Goal: Task Accomplishment & Management: Complete application form

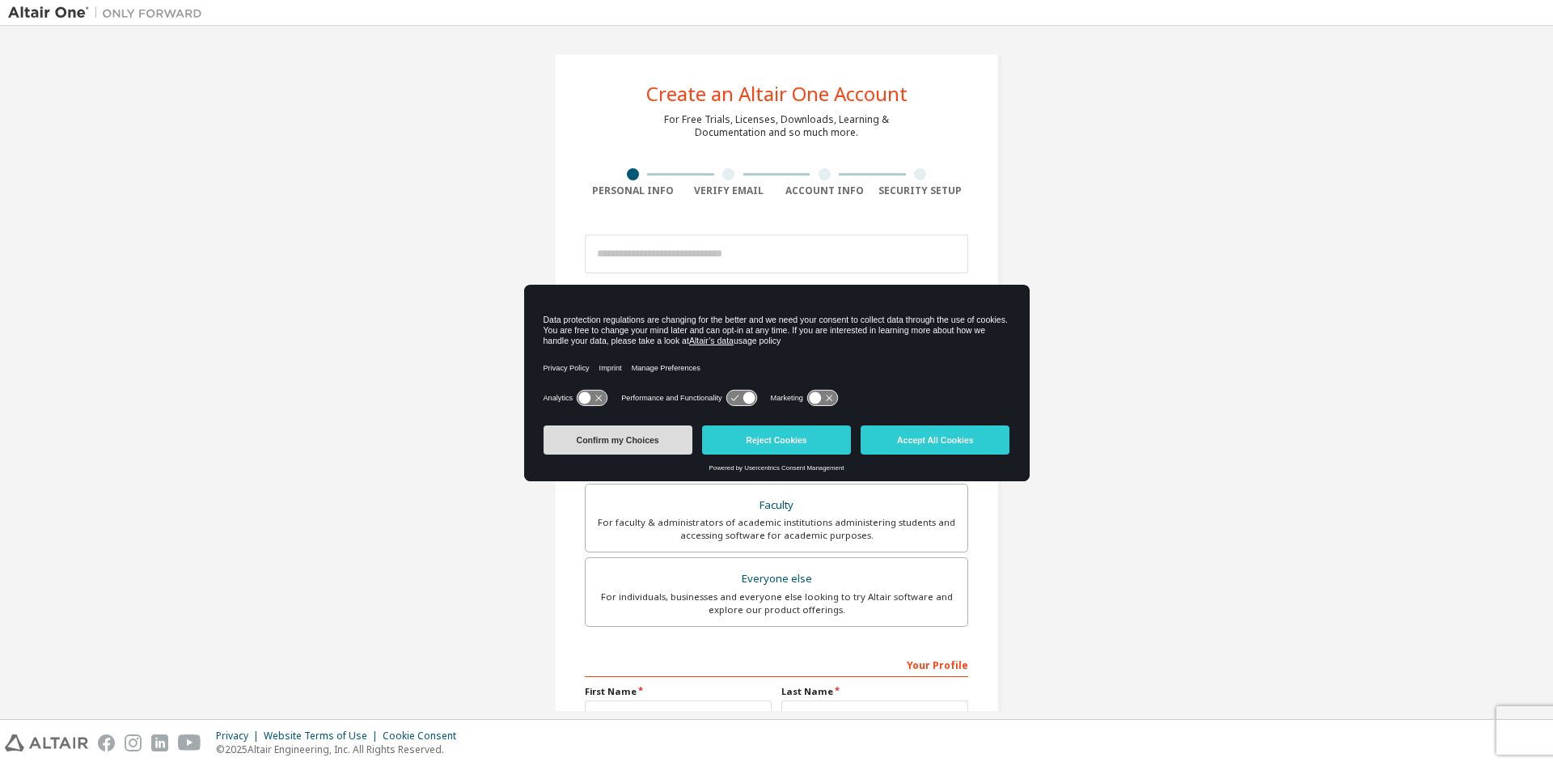
click at [607, 439] on button "Confirm my Choices" at bounding box center [617, 439] width 149 height 29
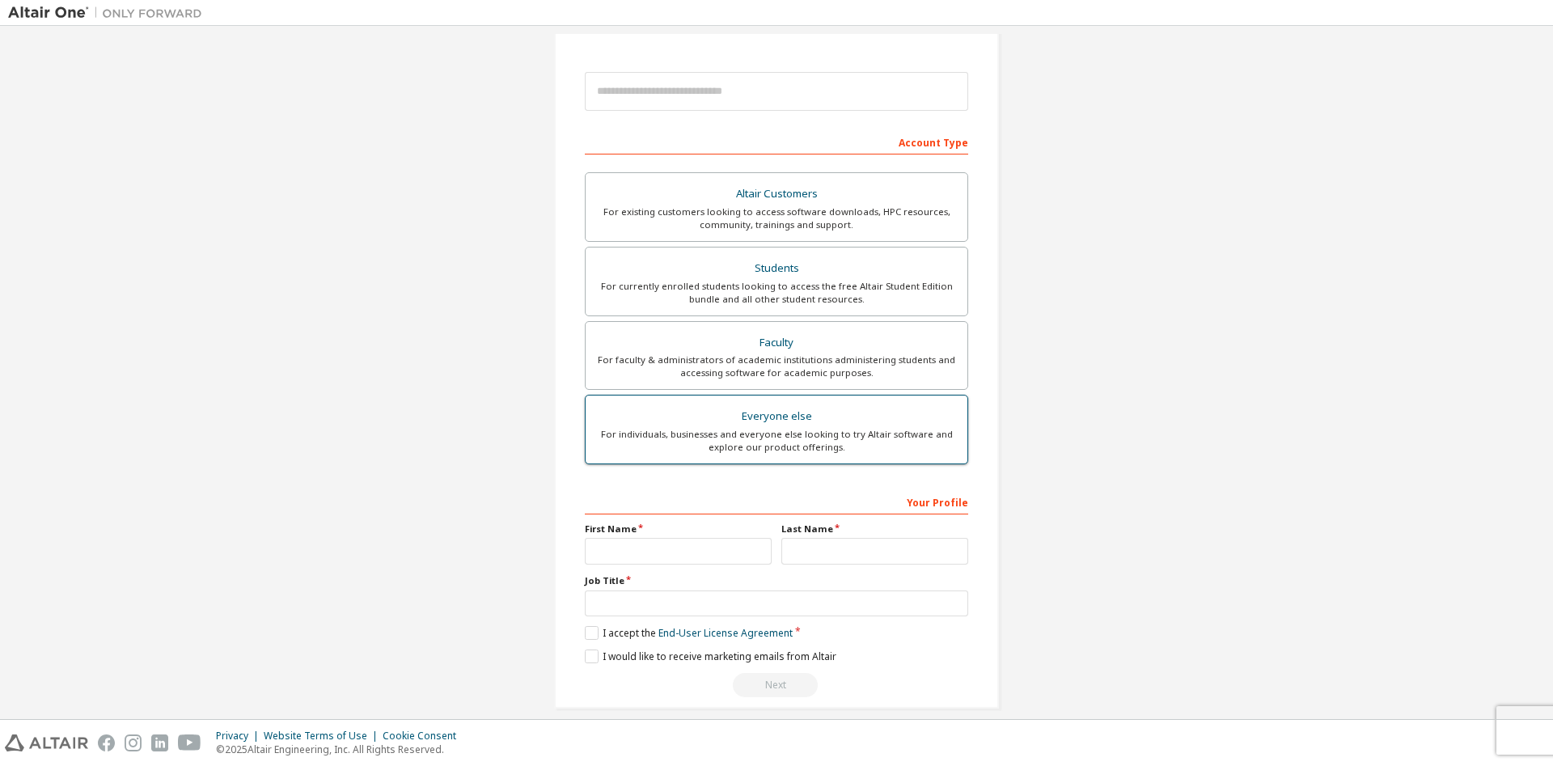
scroll to position [165, 0]
click at [722, 273] on div "Students" at bounding box center [776, 266] width 362 height 23
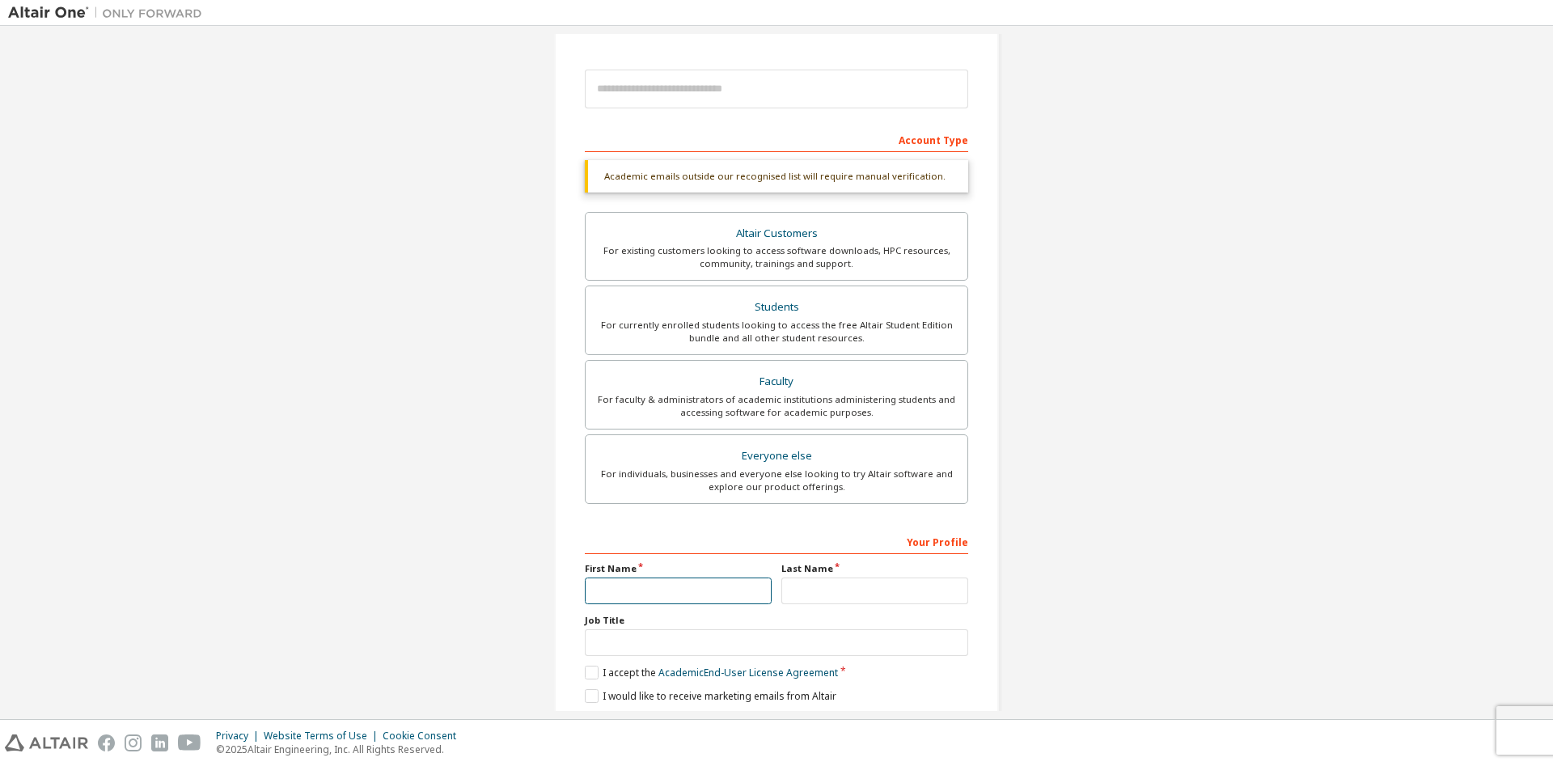
click at [619, 584] on input "text" at bounding box center [678, 590] width 187 height 27
type input "********"
click at [819, 590] on input "text" at bounding box center [874, 590] width 187 height 27
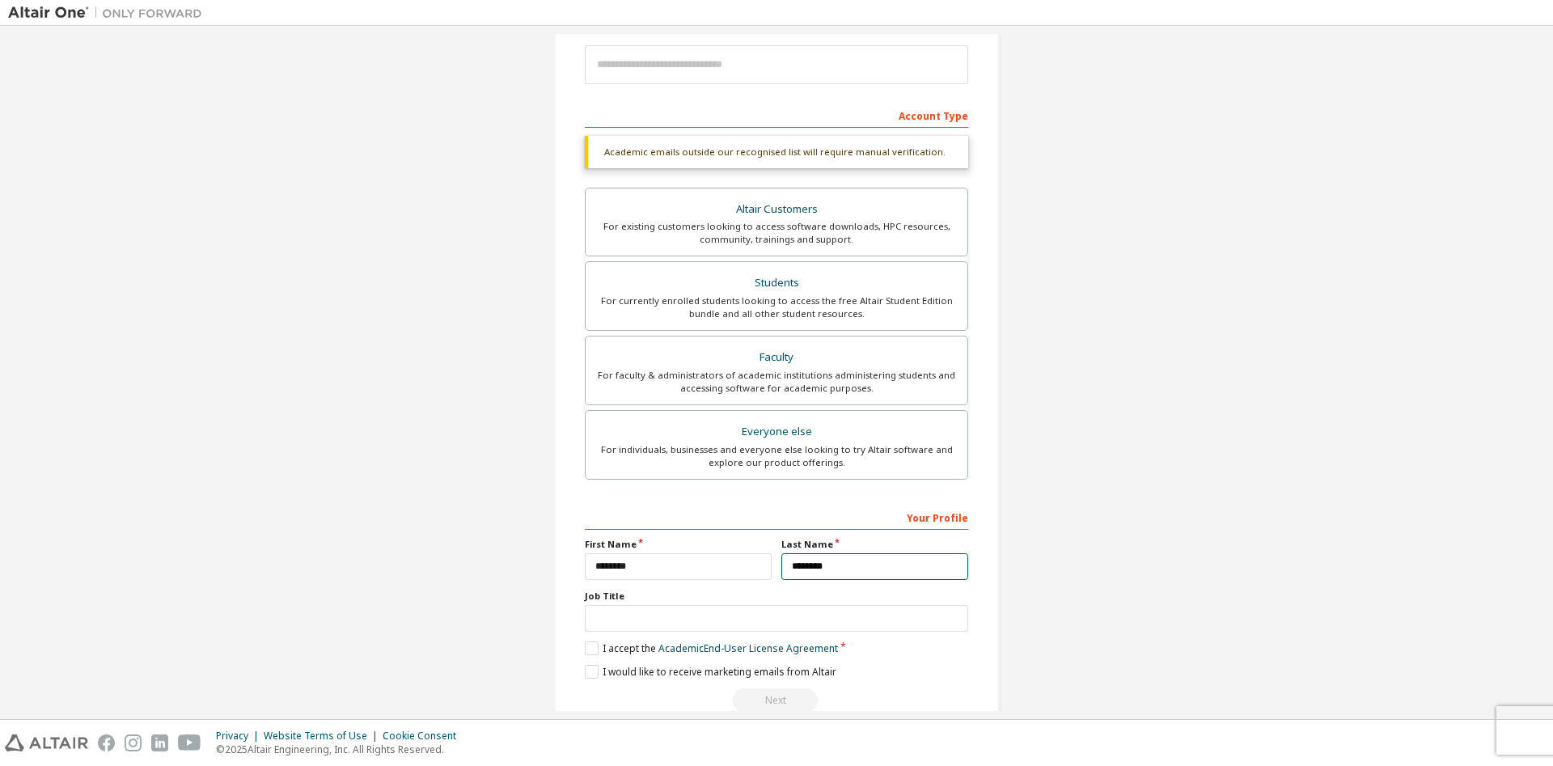
scroll to position [222, 0]
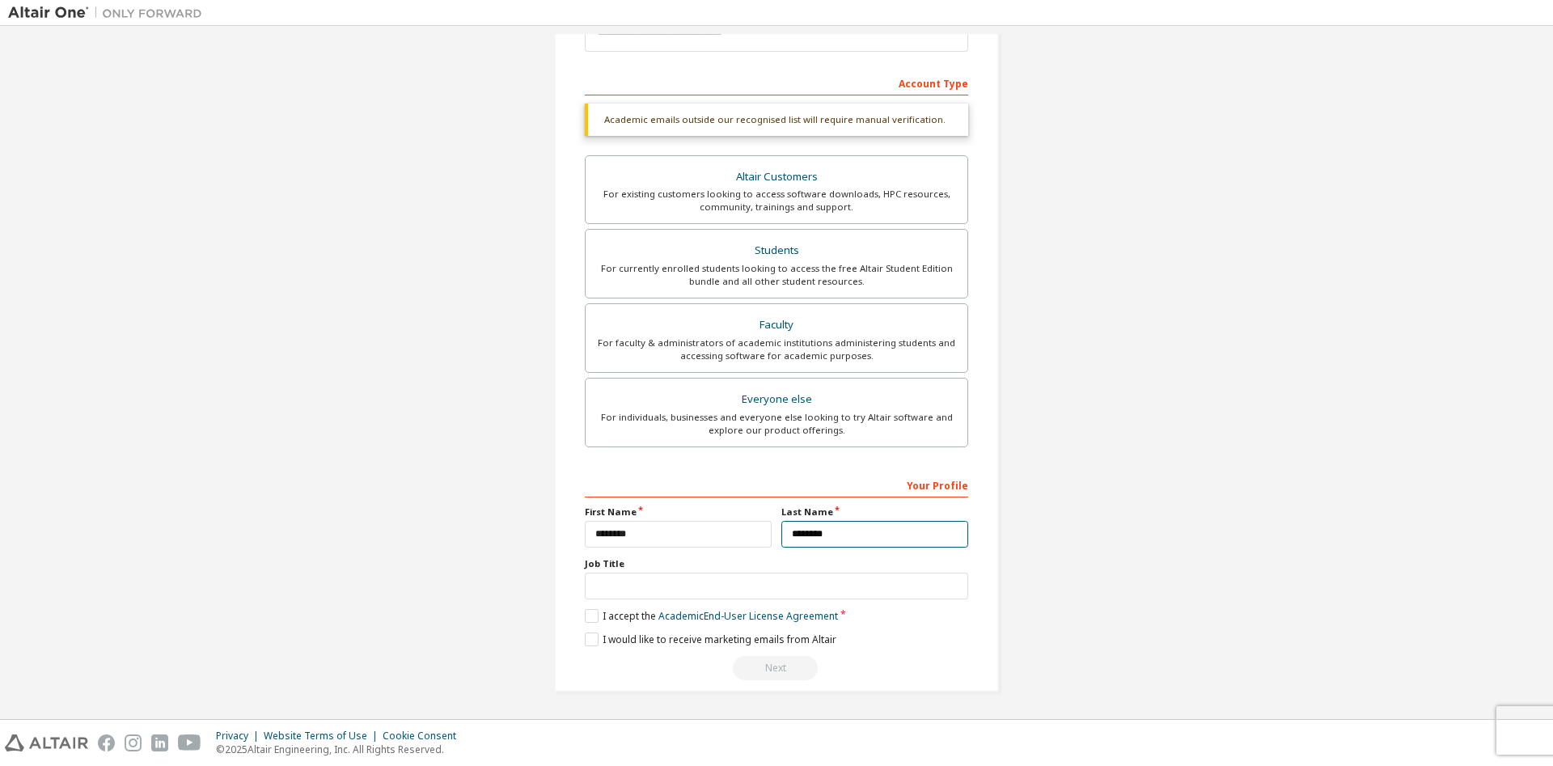
type input "********"
click at [641, 578] on input "text" at bounding box center [776, 586] width 383 height 27
type input "*******"
click at [594, 614] on label "I accept the Academic End-User License Agreement" at bounding box center [711, 616] width 253 height 14
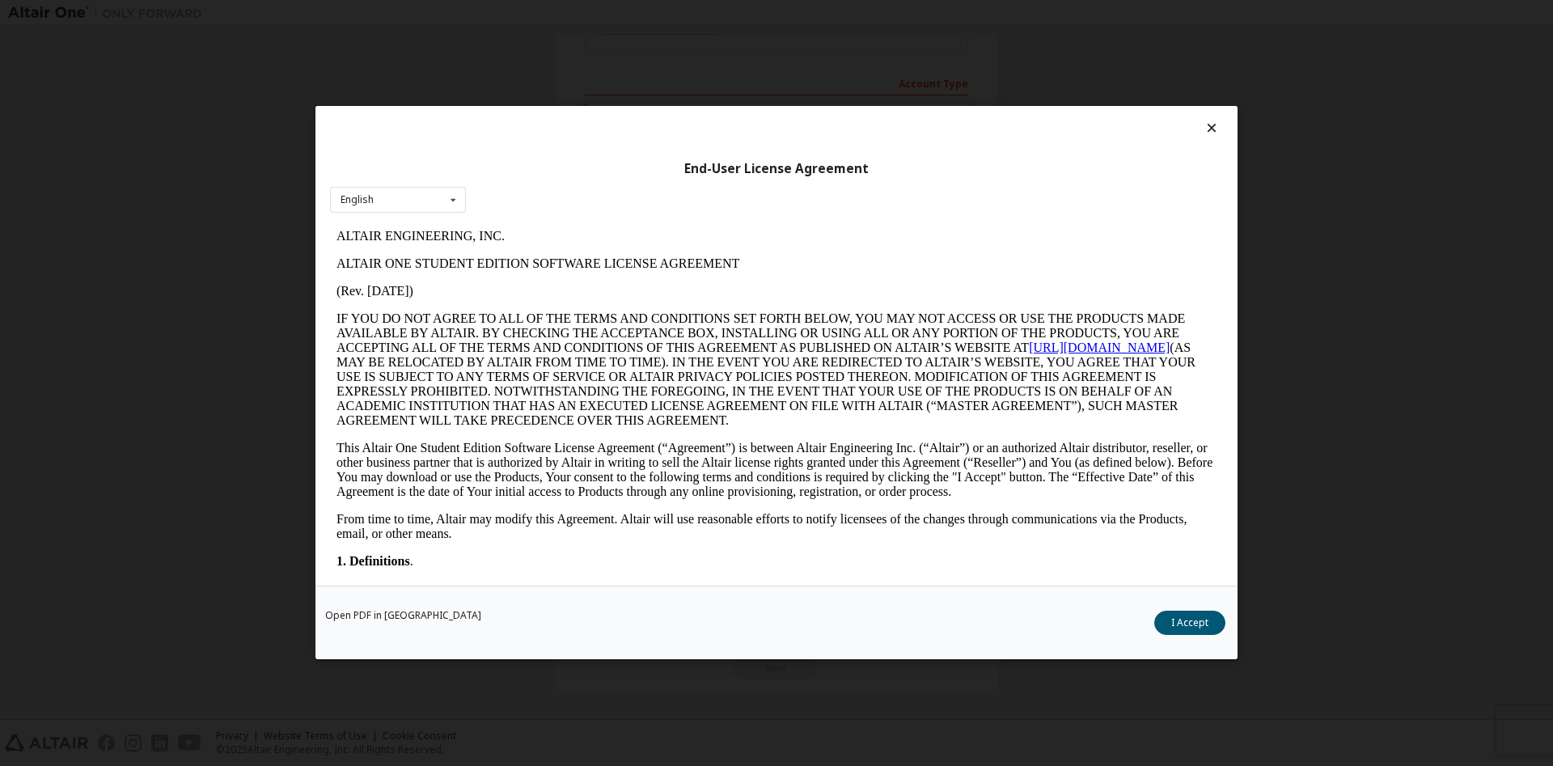
scroll to position [0, 0]
click at [1201, 621] on button "I Accept" at bounding box center [1189, 623] width 71 height 24
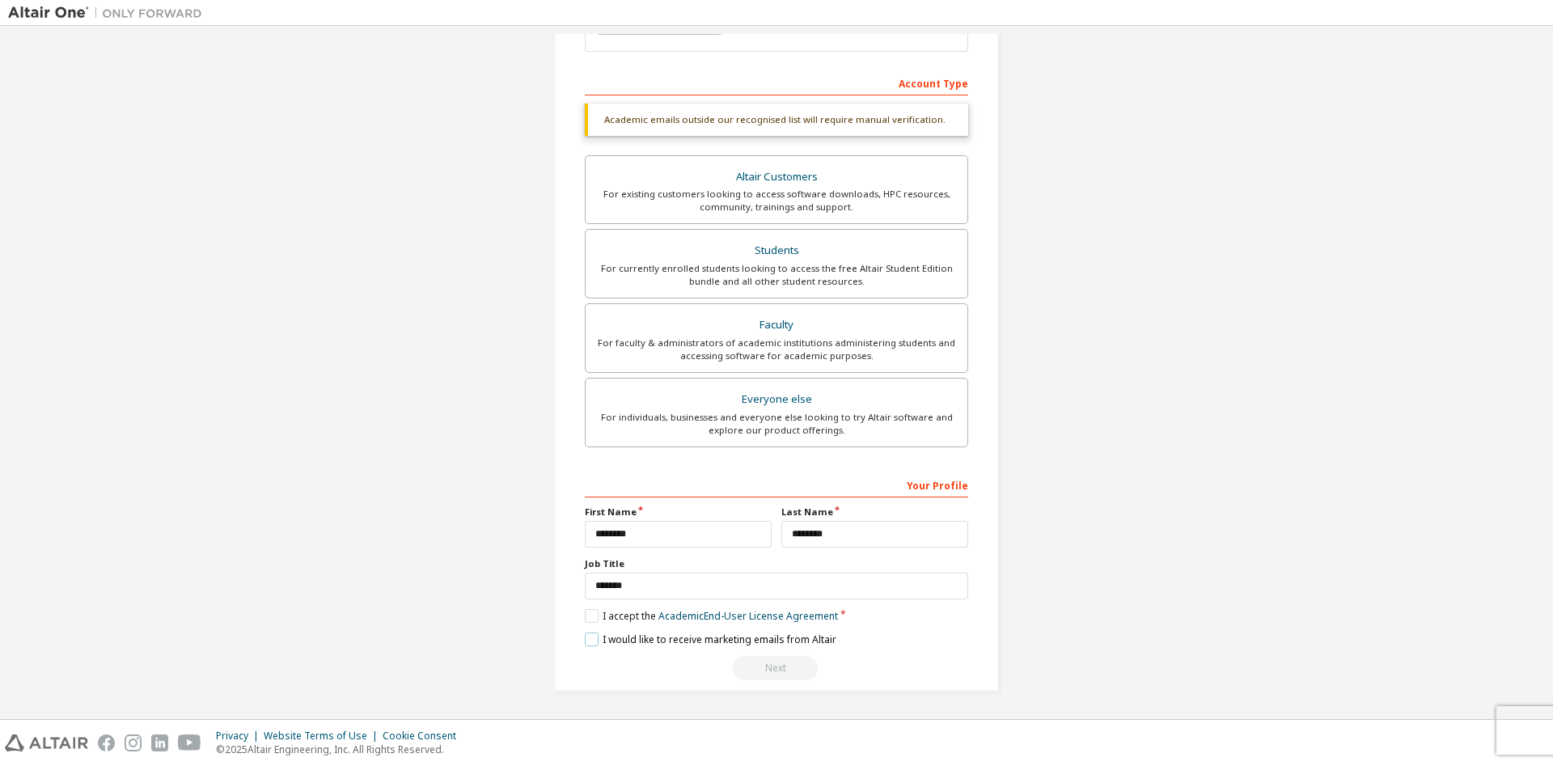
click at [591, 637] on label "I would like to receive marketing emails from Altair" at bounding box center [710, 639] width 251 height 14
click at [590, 637] on label "I would like to receive marketing emails from Altair" at bounding box center [710, 639] width 251 height 14
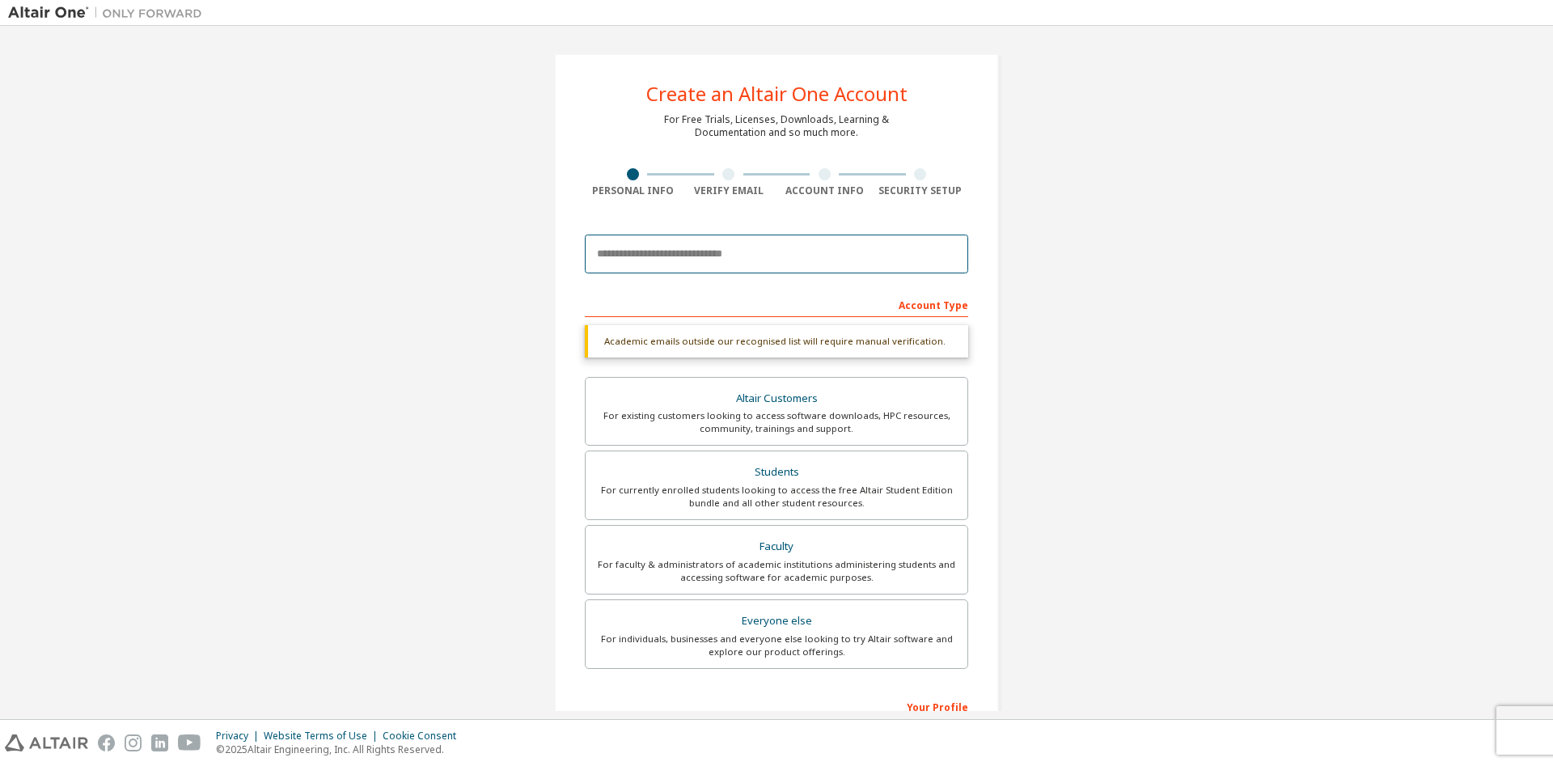
click at [642, 255] on input "email" at bounding box center [776, 254] width 383 height 39
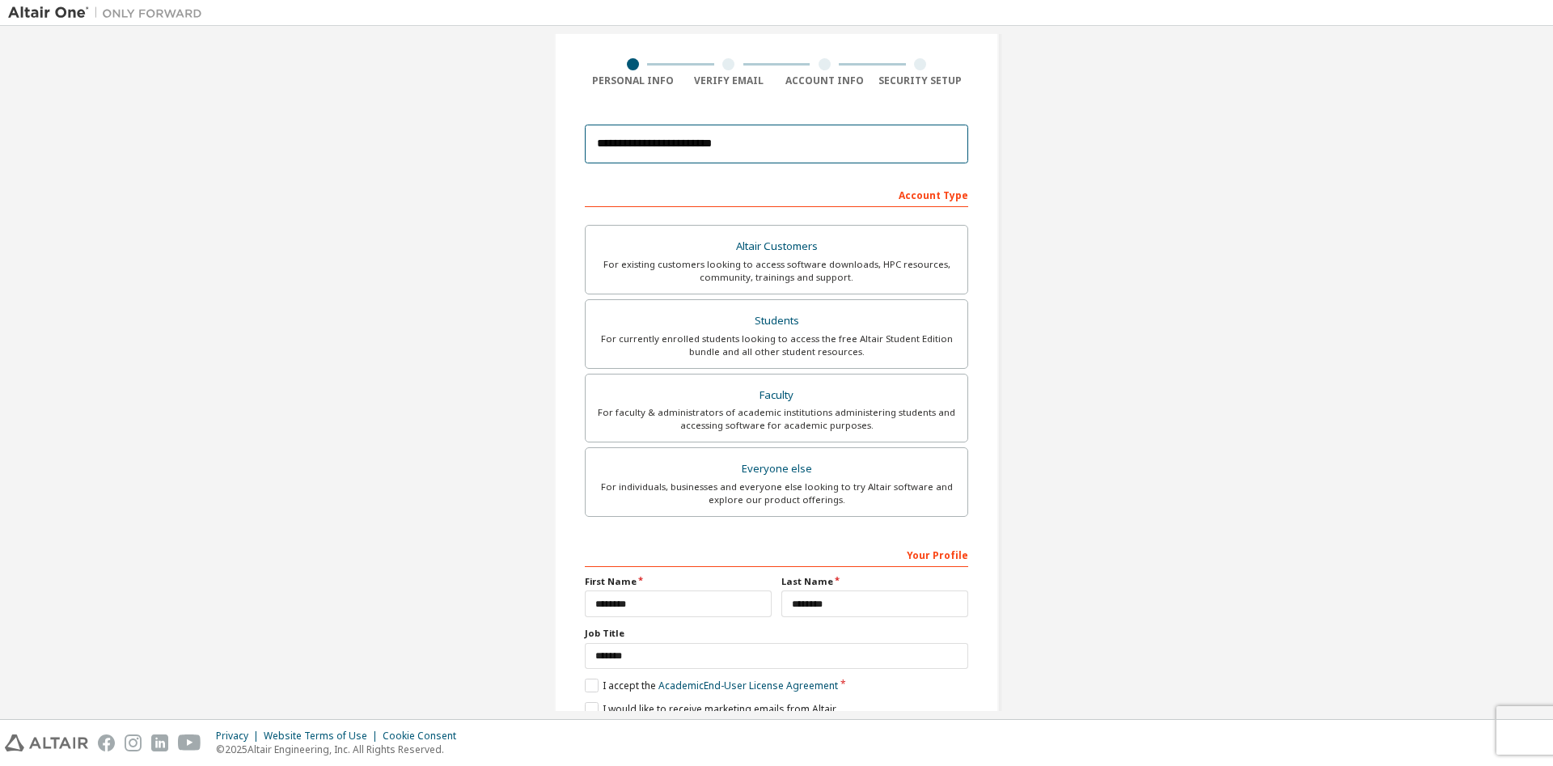
scroll to position [180, 0]
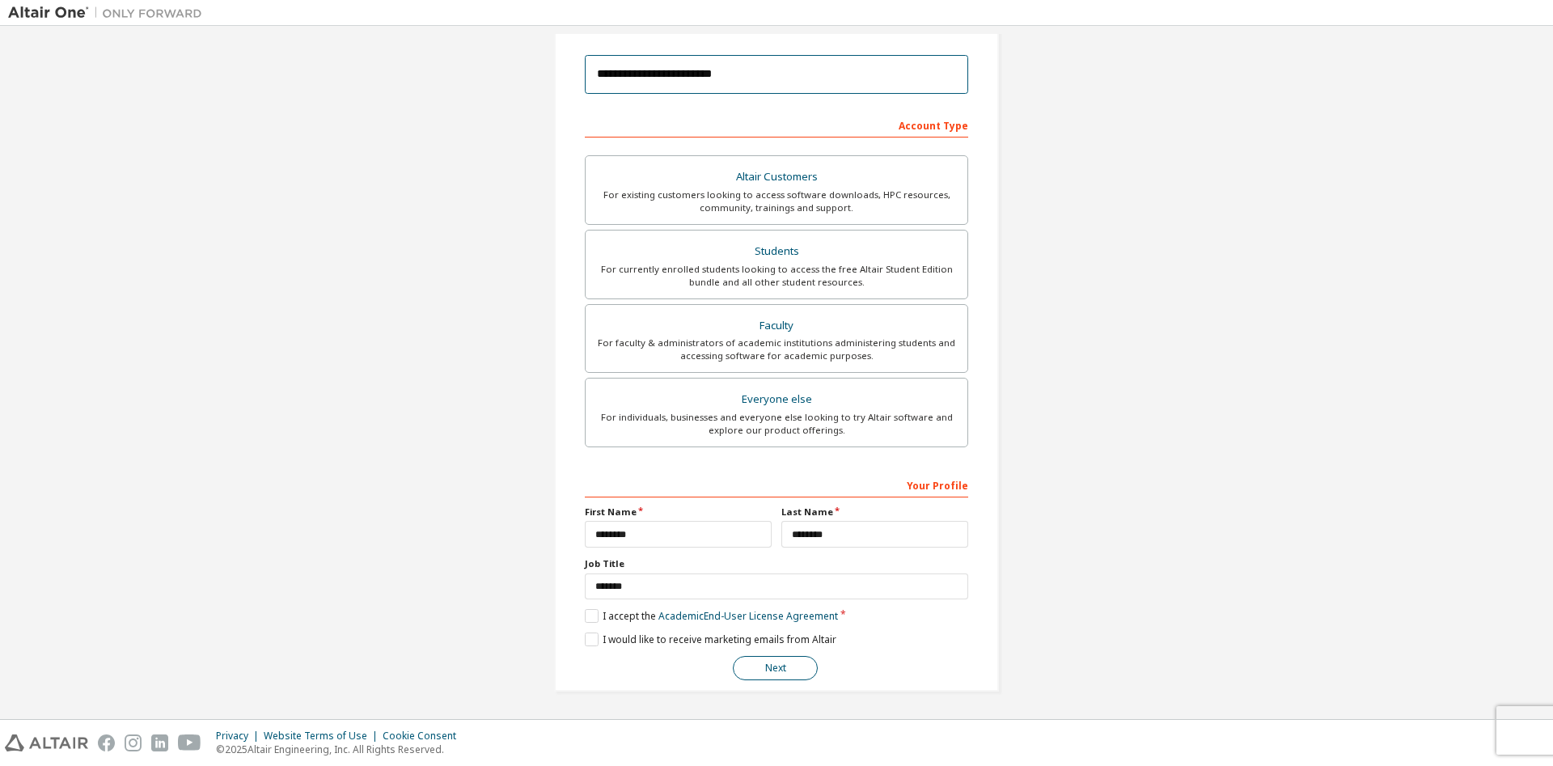
type input "**********"
click at [767, 667] on button "Next" at bounding box center [775, 668] width 85 height 24
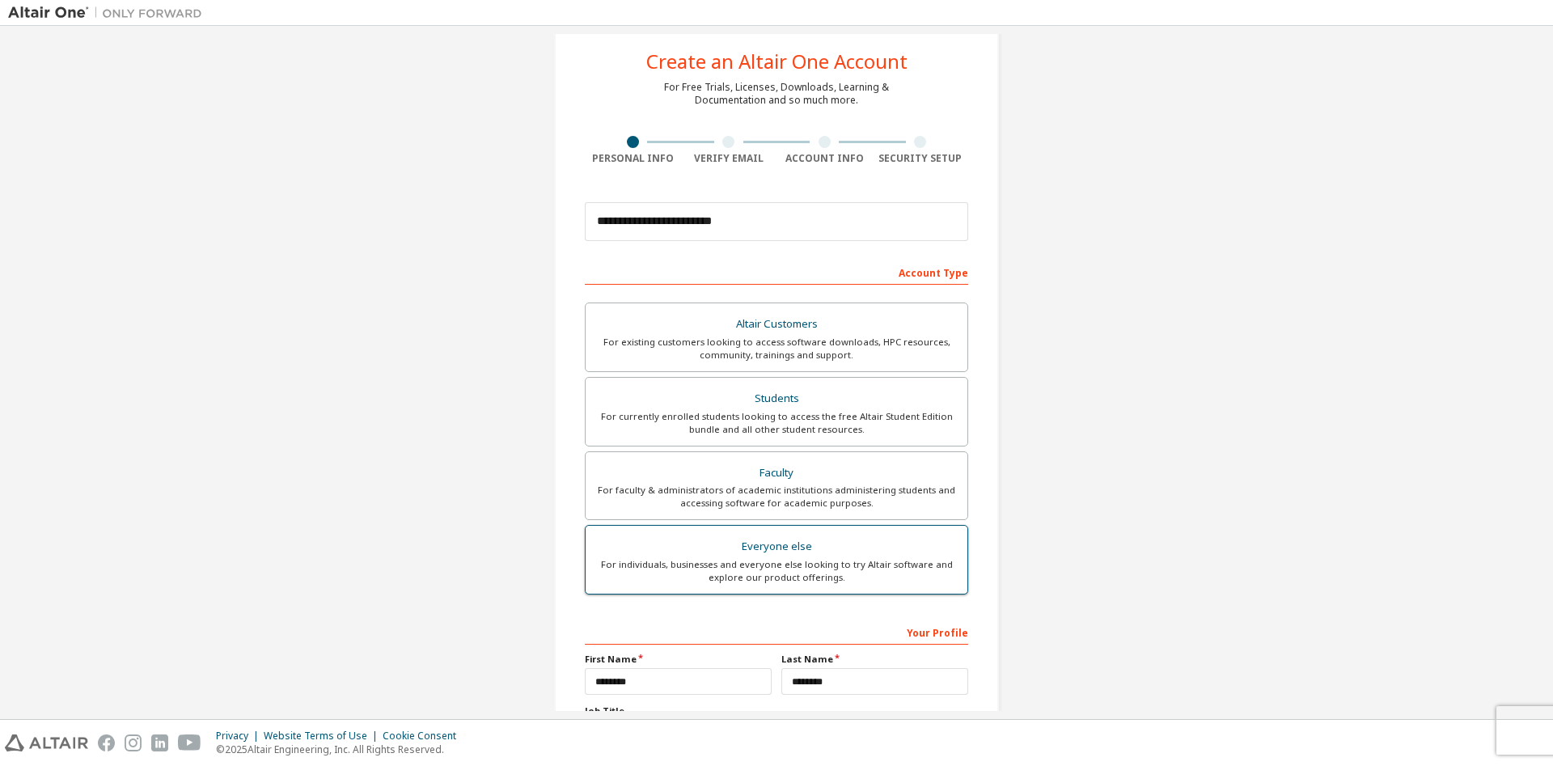
scroll to position [0, 0]
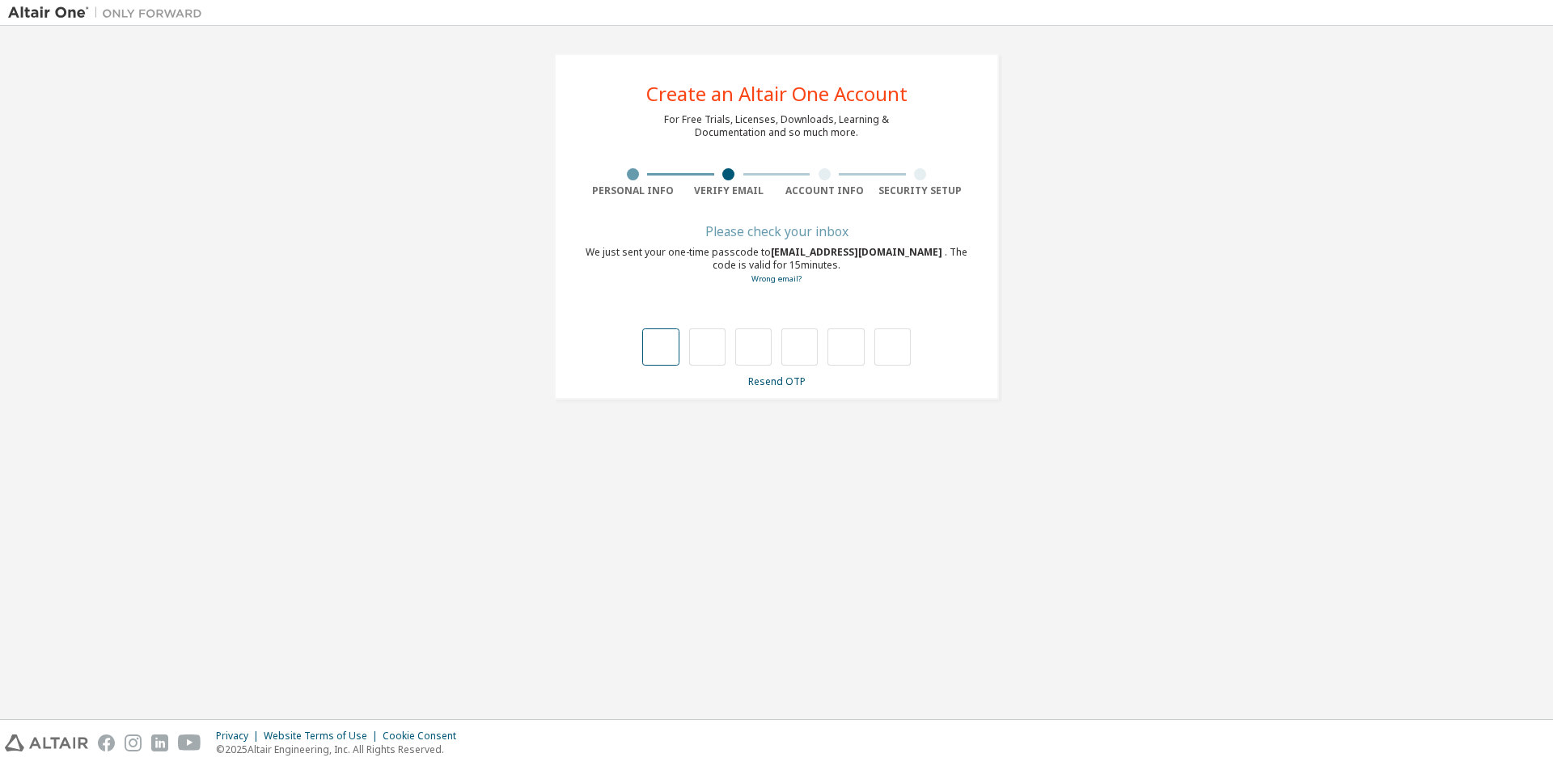
click at [665, 342] on input "text" at bounding box center [660, 346] width 36 height 37
type input "*"
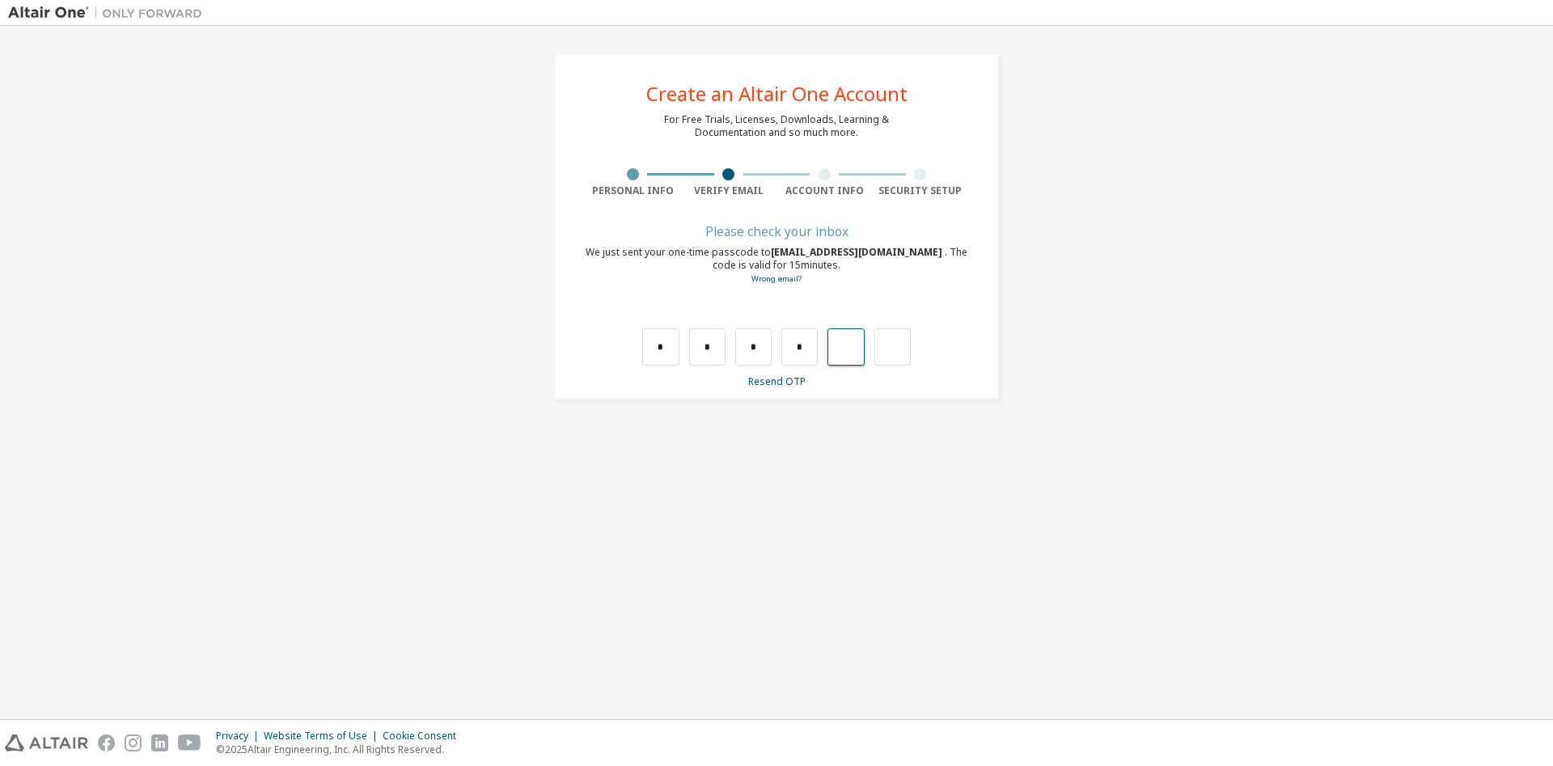
type input "*"
